Goal: Task Accomplishment & Management: Manage account settings

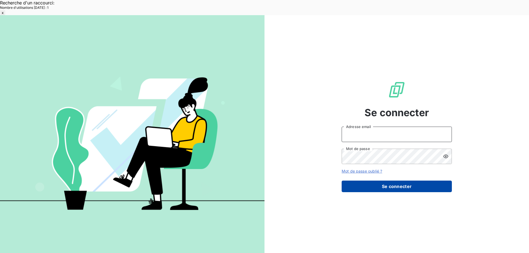
type input "met-france@recouvrement.met.com"
click at [388, 181] on button "Se connecter" at bounding box center [397, 187] width 110 height 12
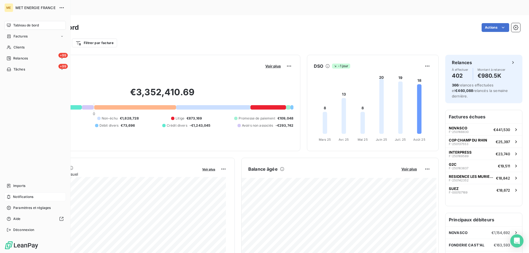
click at [36, 198] on div "Notifications" at bounding box center [34, 197] width 61 height 9
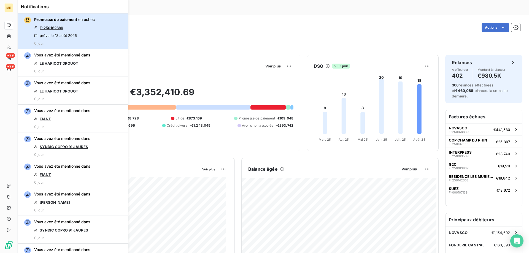
click at [87, 25] on div "Promesse de paiement en échec F-250162689 prévu le [DATE] 0 jour" at bounding box center [64, 31] width 61 height 29
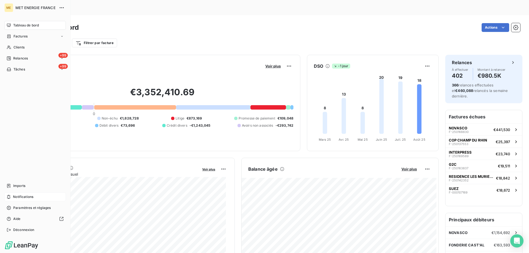
click at [27, 196] on span "Notifications" at bounding box center [23, 197] width 20 height 5
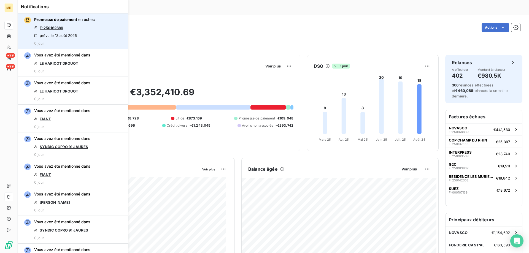
click at [58, 29] on link "F-250162689" at bounding box center [51, 28] width 23 height 4
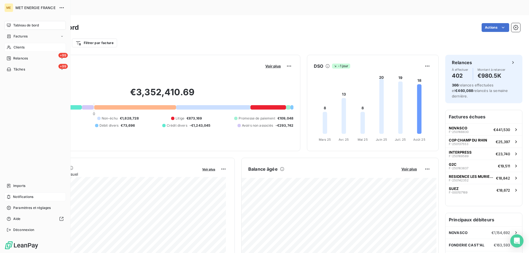
click at [30, 50] on div "Clients" at bounding box center [34, 47] width 61 height 9
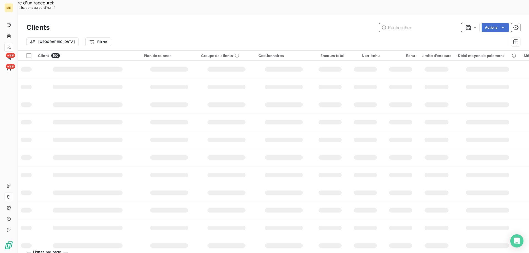
click at [402, 23] on input "text" at bounding box center [420, 27] width 83 height 9
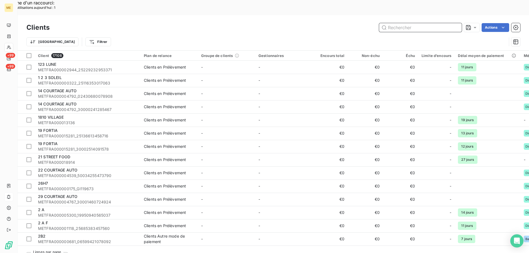
drag, startPoint x: 402, startPoint y: 12, endPoint x: 391, endPoint y: 13, distance: 11.1
click at [391, 23] on input "text" at bounding box center [420, 27] width 83 height 9
paste input "METFRA000007540"
type input "METFRA000007540"
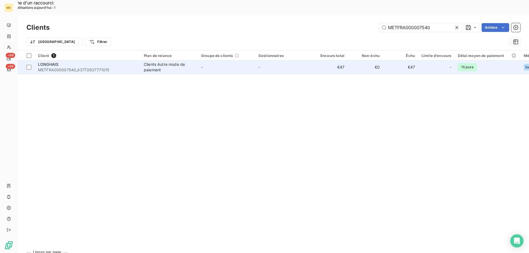
click at [54, 62] on span "LONGHAIS" at bounding box center [48, 64] width 20 height 5
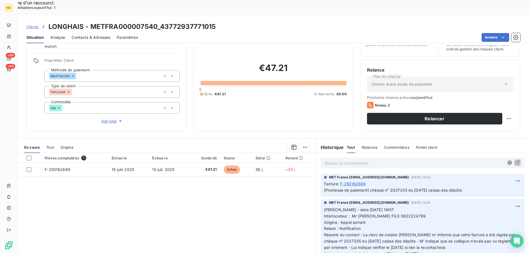
scroll to position [28, 0]
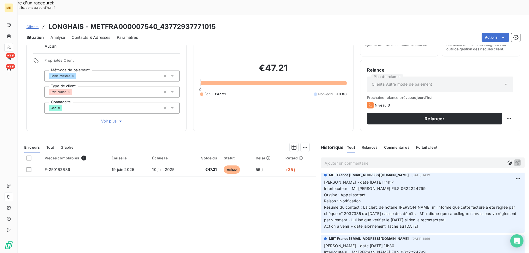
click at [394, 186] on span "Interlocuteur : Mr LONGHAIS FILS 0622224799" at bounding box center [375, 188] width 102 height 5
copy span "0622224799"
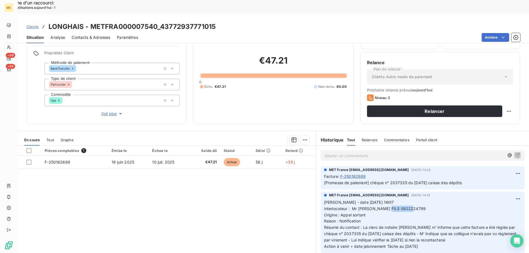
scroll to position [7, 0]
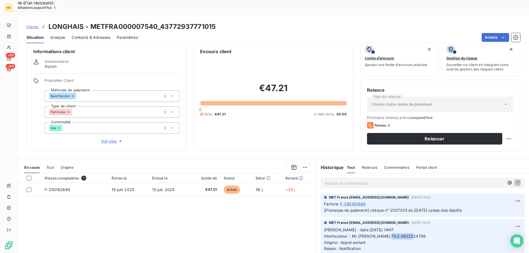
click at [436, 227] on p "Valérie - date 07/08/2025 14h17 Interlocuteur : Mr LONGHAIS FILS 0622224799 Ori…" at bounding box center [422, 252] width 197 height 50
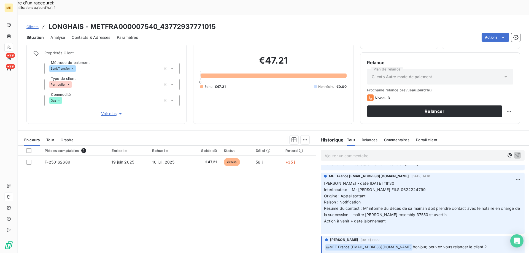
scroll to position [55, 0]
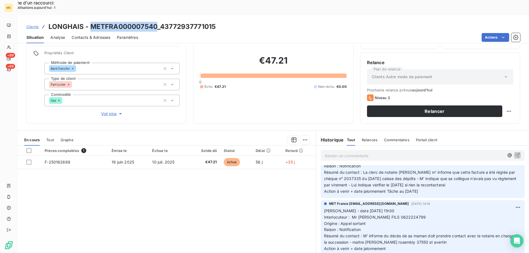
drag, startPoint x: 90, startPoint y: 12, endPoint x: 155, endPoint y: 13, distance: 64.5
click at [155, 22] on h3 "LONGHAIS - METFRA000007540_43772937771015" at bounding box center [132, 27] width 167 height 10
copy h3 "METFRA000007540"
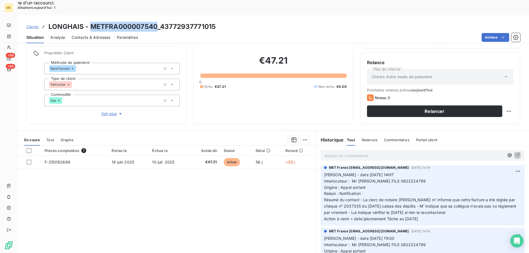
drag, startPoint x: 436, startPoint y: 207, endPoint x: 321, endPoint y: 158, distance: 125.0
click at [321, 164] on div "MET France met-france@recouvrement.met.com 7 août 2025, 14:19 Valérie - date 07…" at bounding box center [423, 194] width 204 height 61
copy p "Valérie - date 07/08/2025 14h17 Interlocuteur : Mr LONGHAIS FILS 0622224799 Ori…"
click at [328, 152] on p "Ajouter un commentaire ﻿" at bounding box center [415, 155] width 180 height 7
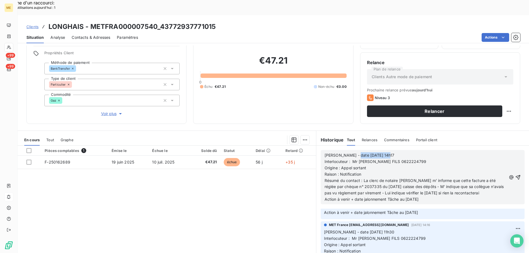
drag, startPoint x: 350, startPoint y: 141, endPoint x: 393, endPoint y: 139, distance: 42.2
click at [393, 152] on p "Valérie - date 07/08/2025 14h17" at bounding box center [416, 155] width 182 height 6
drag, startPoint x: 361, startPoint y: 165, endPoint x: 425, endPoint y: 165, distance: 63.4
click at [425, 178] on span "Résumé du contact : La clerc de notaire Mme GARNIER m' informe que cette factur…" at bounding box center [415, 186] width 181 height 17
copy span "La clerc de notaire [PERSON_NAME]"
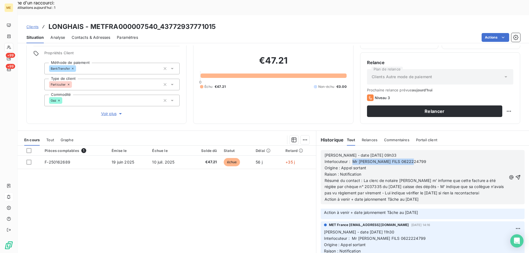
drag, startPoint x: 351, startPoint y: 147, endPoint x: 418, endPoint y: 149, distance: 66.8
click at [418, 159] on p "Interlocuteur : Mr LONGHAIS FILS 0622224799" at bounding box center [416, 162] width 182 height 6
click at [429, 159] on p "Interlocuteur : La clerc de notaire Mme GARNIER" at bounding box center [416, 162] width 182 height 6
click at [450, 159] on p "Interlocuteur : La clerc de notaire Mme GARNIER 0247488095" at bounding box center [416, 162] width 182 height 6
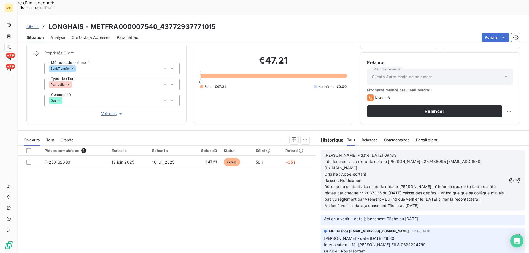
scroll to position [84, 0]
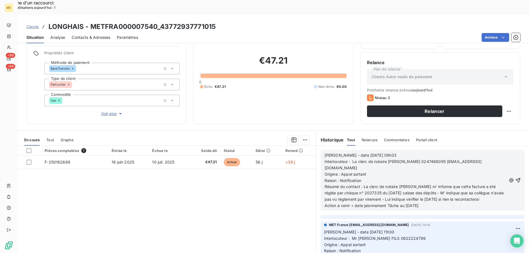
click at [325, 159] on span "Interlocuteur : La clerc de notaire Mme GARNIER 0247488095 penelope.garnier@ant…" at bounding box center [403, 164] width 157 height 11
click at [415, 159] on span "Interlocuteur : La clerc de notaire Mme GARNIER 0247488095 penelope.garnier@ant…" at bounding box center [403, 164] width 157 height 11
click at [430, 159] on span "Interlocuteur : La clerc de notaire Mme GARNIER ligne dirrect0247488095 penelop…" at bounding box center [414, 164] width 179 height 11
click at [472, 159] on p "Interlocuteur : La clerc de notaire Mme GARNIER ligne direct0247488095 penelope…" at bounding box center [416, 165] width 182 height 13
click at [436, 159] on span "Interlocuteur : La clerc de notaire Mme GARNIER ligne direct0247488095 penelope…" at bounding box center [414, 164] width 178 height 11
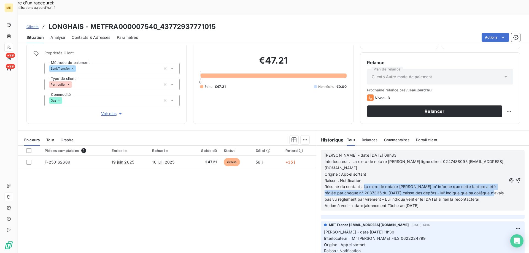
drag, startPoint x: 362, startPoint y: 171, endPoint x: 501, endPoint y: 179, distance: 139.2
click at [501, 179] on div "Valérie - date 13/08/2025 09h33 Interlocuteur : La clerc de notaire Mme GARNIER…" at bounding box center [423, 180] width 196 height 57
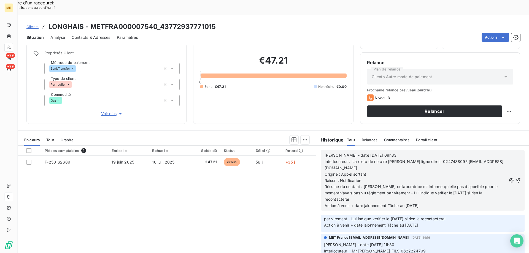
scroll to position [77, 0]
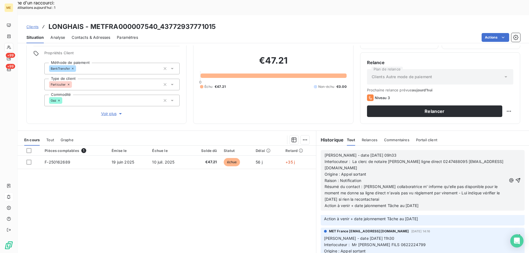
click at [429, 184] on span "Résumé du contact : Sa collaboratrice m' informe qu'elle pas disponible pour le…" at bounding box center [413, 192] width 176 height 17
drag, startPoint x: 369, startPoint y: 179, endPoint x: 447, endPoint y: 185, distance: 77.7
click at [447, 185] on p "Résumé du contact : Sa collaboratrice m' informe qu'elle est pas disponible pou…" at bounding box center [416, 193] width 182 height 19
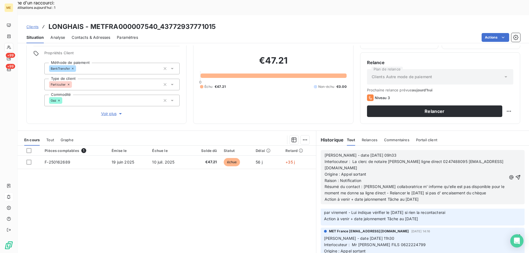
click at [444, 184] on span "Résumé du contact : Sa collaboratrice m' informe qu'elle est pas disponible pou…" at bounding box center [415, 189] width 181 height 11
click at [407, 197] on span "Action à venir + date jalonnement Tâche au 13/08/2025" at bounding box center [372, 199] width 94 height 5
click at [516, 175] on icon "button" at bounding box center [519, 178] width 6 height 6
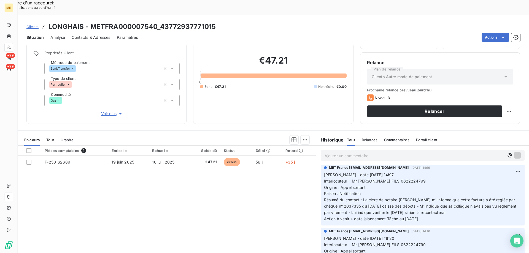
scroll to position [91, 0]
click at [485, 110] on div "Replanifier cette action" at bounding box center [482, 108] width 49 height 9
select select "7"
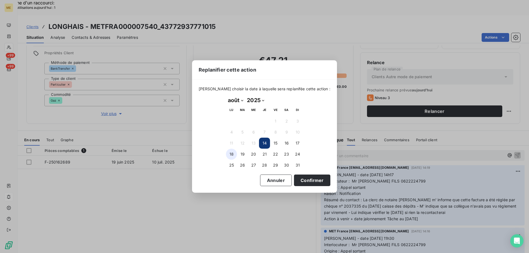
click at [231, 155] on button "18" at bounding box center [231, 154] width 11 height 11
click at [303, 181] on button "Confirmer" at bounding box center [312, 181] width 36 height 12
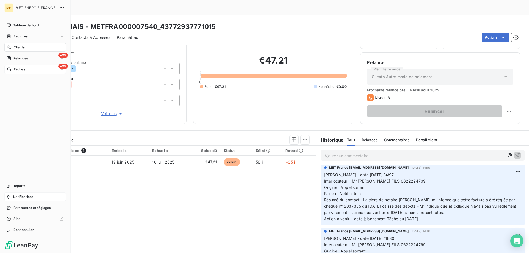
click at [29, 68] on div "+99 Tâches" at bounding box center [34, 69] width 61 height 9
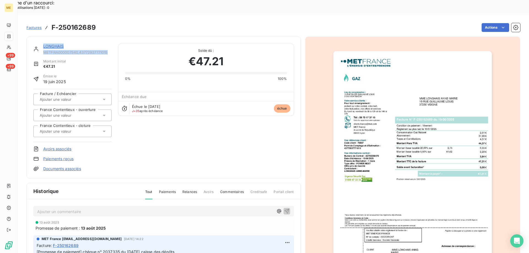
drag, startPoint x: 98, startPoint y: 38, endPoint x: 41, endPoint y: 31, distance: 56.6
click at [41, 44] on div "LONGHAIS METFRA000007540_43772937771015" at bounding box center [72, 49] width 78 height 11
